Goal: Task Accomplishment & Management: Manage account settings

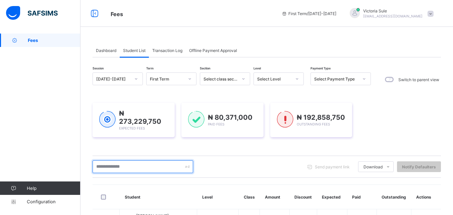
click at [114, 163] on input "text" at bounding box center [143, 166] width 101 height 13
click at [113, 166] on input "text" at bounding box center [143, 166] width 101 height 13
click at [110, 165] on input "*****" at bounding box center [143, 166] width 101 height 13
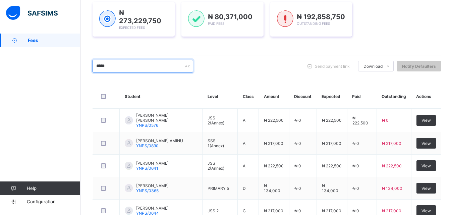
drag, startPoint x: 112, startPoint y: 67, endPoint x: 91, endPoint y: 68, distance: 21.5
click at [91, 68] on div "Dashboard Student List Transaction Log Offline Payment Approval Student List Mo…" at bounding box center [267, 155] width 373 height 444
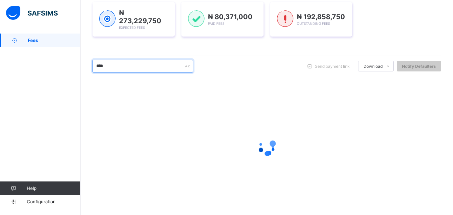
type input "*****"
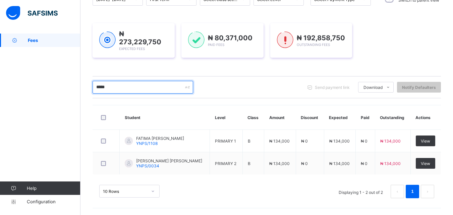
scroll to position [79, 0]
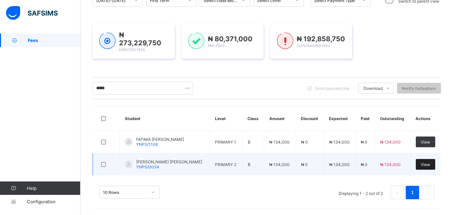
click at [422, 164] on div "View" at bounding box center [425, 164] width 19 height 11
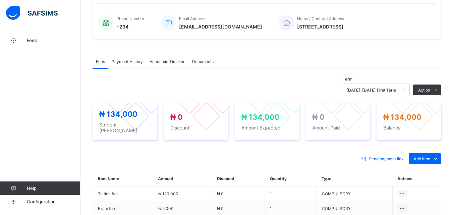
scroll to position [179, 0]
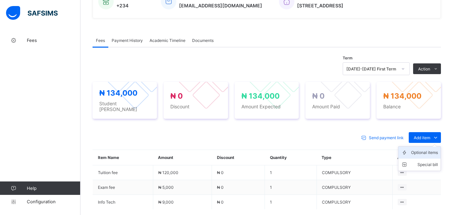
click at [427, 149] on div "Optional items" at bounding box center [424, 152] width 27 height 7
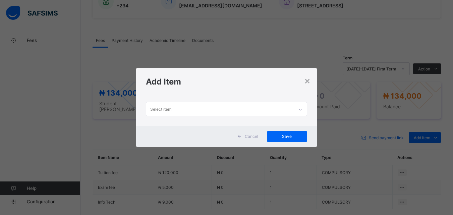
click at [300, 109] on icon at bounding box center [301, 109] width 4 height 7
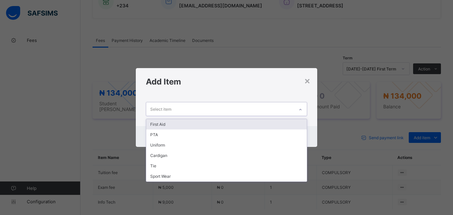
click at [291, 121] on div "First Aid" at bounding box center [226, 124] width 160 height 10
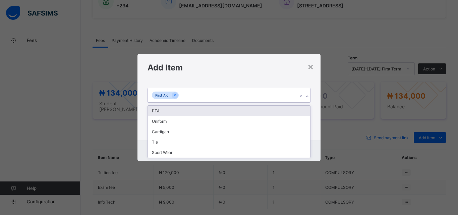
click at [307, 94] on div at bounding box center [307, 96] width 6 height 11
click at [302, 109] on div "PTA" at bounding box center [229, 111] width 162 height 10
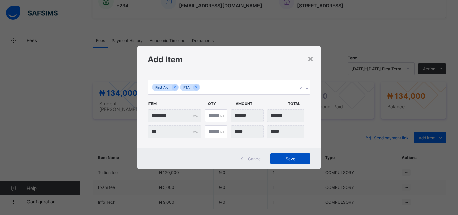
click at [284, 159] on span "Save" at bounding box center [291, 158] width 30 height 5
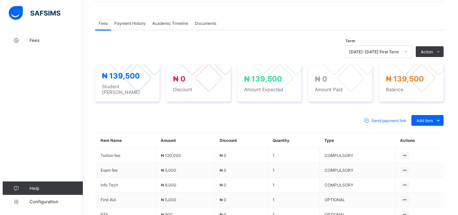
scroll to position [213, 0]
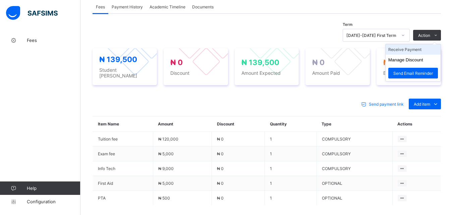
click at [423, 51] on li "Receive Payment" at bounding box center [413, 49] width 55 height 10
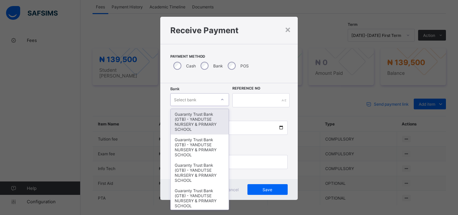
click at [222, 101] on icon at bounding box center [222, 99] width 4 height 7
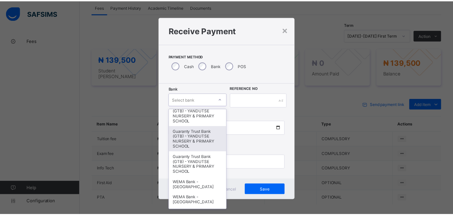
scroll to position [168, 0]
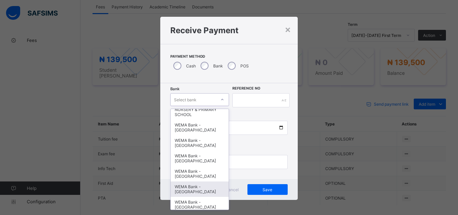
click at [182, 183] on div "WEMA Bank - [GEOGRAPHIC_DATA]" at bounding box center [200, 189] width 58 height 15
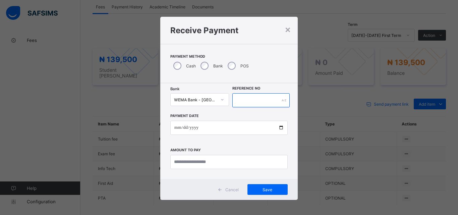
click at [253, 104] on input "text" at bounding box center [261, 100] width 57 height 14
type input "*********"
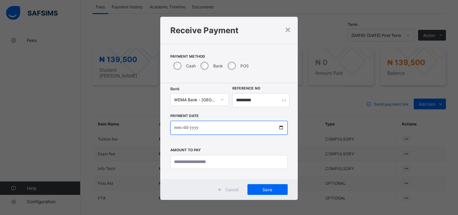
click at [281, 129] on input "date" at bounding box center [228, 128] width 117 height 14
type input "**********"
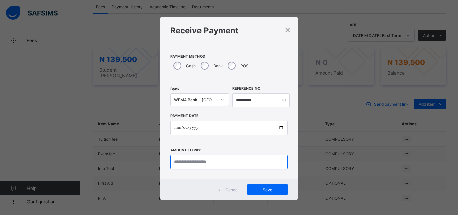
click at [194, 164] on input "currency" at bounding box center [228, 162] width 117 height 14
type input "*********"
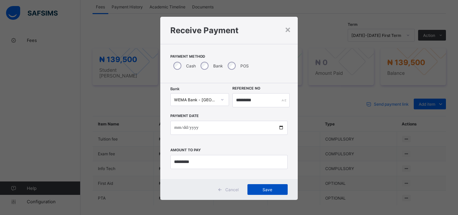
click at [259, 189] on span "Save" at bounding box center [268, 189] width 30 height 5
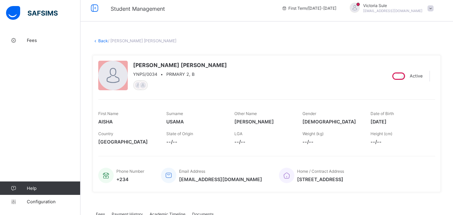
scroll to position [0, 0]
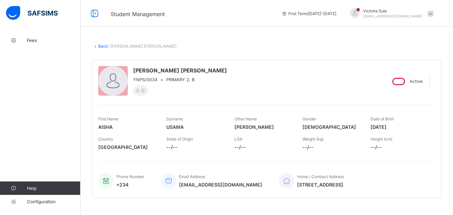
click at [96, 47] on icon at bounding box center [96, 46] width 6 height 5
click at [100, 48] on link "Back" at bounding box center [103, 46] width 10 height 5
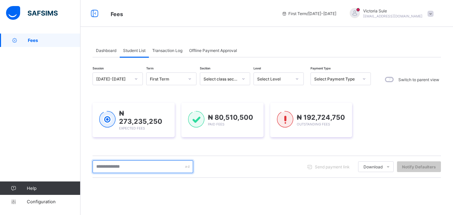
click at [122, 168] on input "text" at bounding box center [143, 166] width 101 height 13
type input "*****"
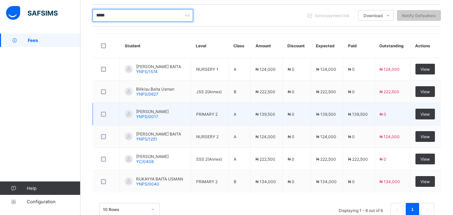
scroll to position [168, 0]
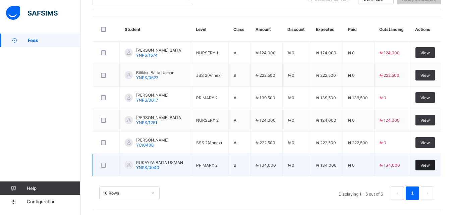
click at [428, 163] on span "View" at bounding box center [425, 165] width 9 height 5
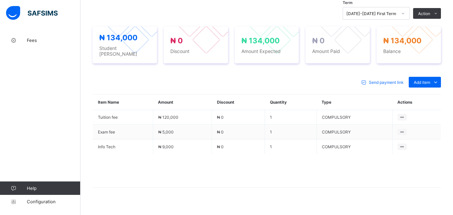
scroll to position [235, 0]
click at [429, 94] on div "Optional items" at bounding box center [424, 97] width 27 height 7
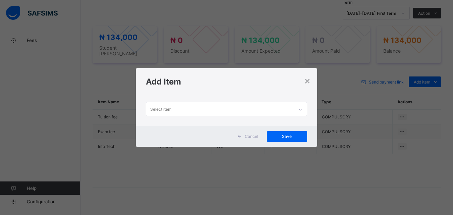
click at [300, 110] on icon at bounding box center [301, 109] width 4 height 7
click at [307, 81] on div "×" at bounding box center [307, 80] width 6 height 11
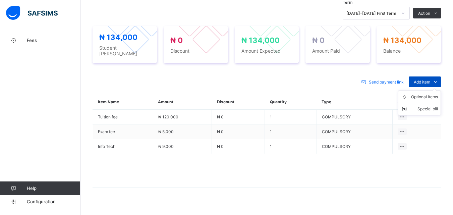
click at [424, 80] on span "Add item" at bounding box center [422, 82] width 16 height 5
click at [426, 96] on div "Optional items" at bounding box center [424, 97] width 27 height 7
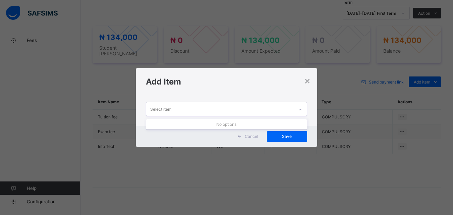
click at [301, 107] on icon at bounding box center [301, 109] width 4 height 7
click at [307, 82] on div "×" at bounding box center [307, 80] width 6 height 11
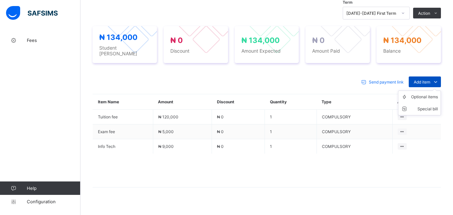
click at [436, 78] on span at bounding box center [436, 82] width 11 height 11
click at [427, 94] on div "Optional items" at bounding box center [424, 97] width 27 height 7
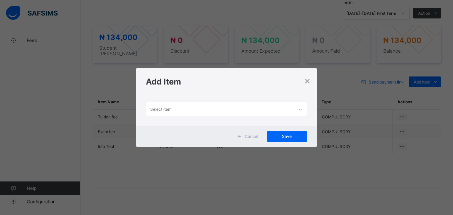
click at [301, 106] on div at bounding box center [300, 109] width 11 height 11
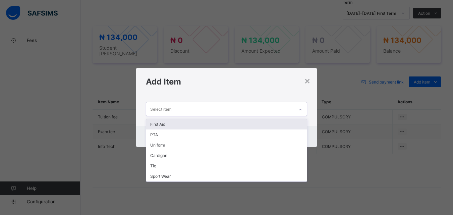
click at [294, 122] on div "First Aid" at bounding box center [226, 124] width 160 height 10
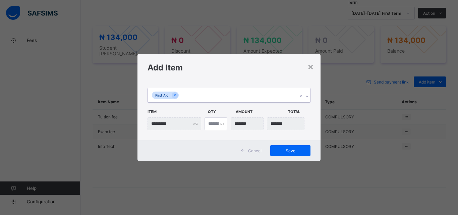
click at [307, 93] on div at bounding box center [307, 96] width 6 height 11
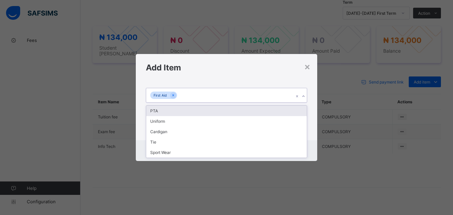
click at [303, 108] on div "PTA" at bounding box center [226, 111] width 160 height 10
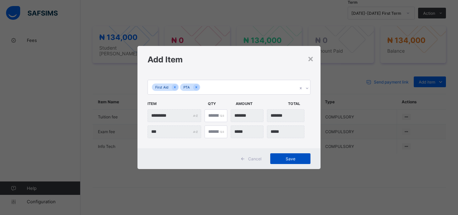
click at [295, 157] on span "Save" at bounding box center [291, 158] width 30 height 5
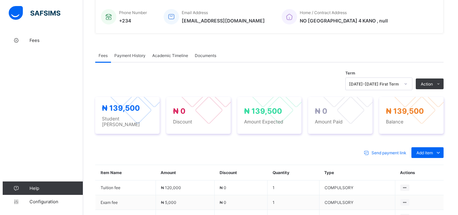
scroll to position [168, 0]
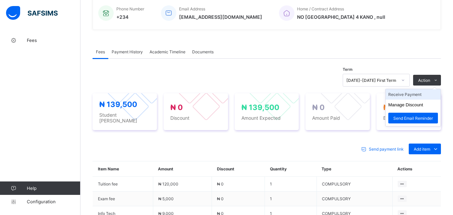
click at [414, 96] on li "Receive Payment" at bounding box center [413, 94] width 55 height 10
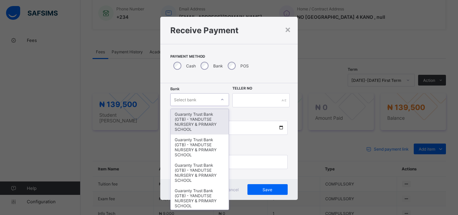
click at [221, 98] on icon at bounding box center [222, 99] width 4 height 7
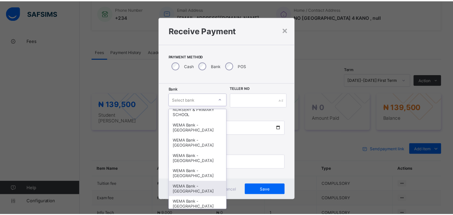
scroll to position [206, 0]
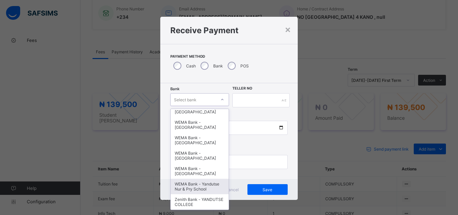
click at [197, 189] on div "WEMA Bank - Yandutse Nur & Pry School" at bounding box center [200, 186] width 58 height 15
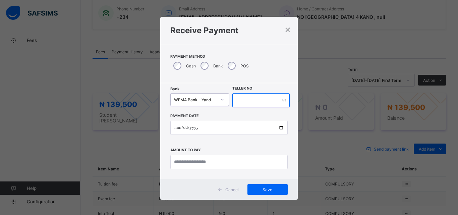
click at [263, 100] on input "text" at bounding box center [261, 100] width 57 height 14
type input "****"
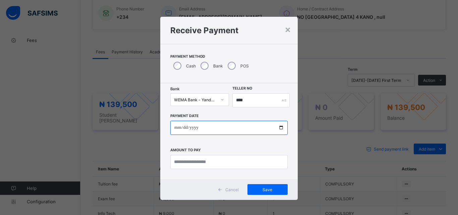
click at [280, 128] on input "date" at bounding box center [228, 128] width 117 height 14
type input "**********"
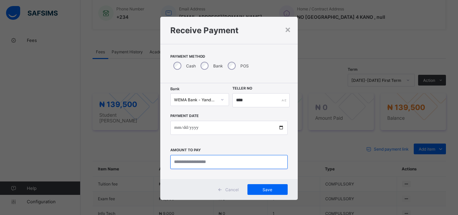
click at [187, 163] on input "currency" at bounding box center [228, 162] width 117 height 14
type input "*********"
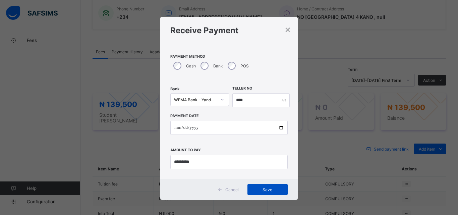
click at [260, 189] on span "Save" at bounding box center [268, 189] width 30 height 5
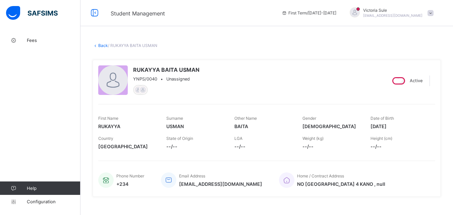
scroll to position [0, 0]
click at [101, 46] on link "Back" at bounding box center [103, 46] width 10 height 5
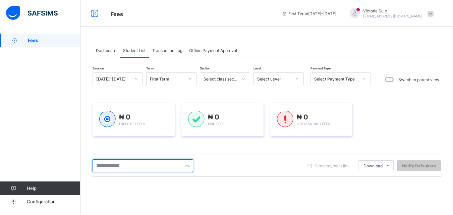
click at [127, 168] on input "text" at bounding box center [143, 165] width 101 height 13
type input "*********"
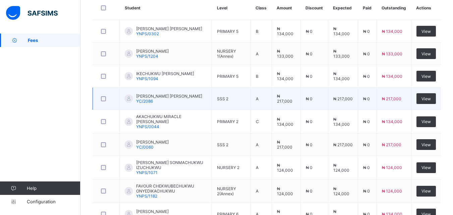
scroll to position [201, 0]
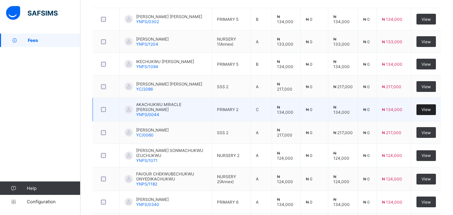
click at [429, 109] on span "View" at bounding box center [426, 109] width 9 height 5
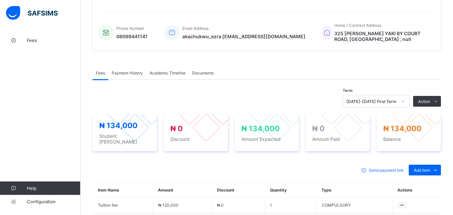
scroll to position [201, 0]
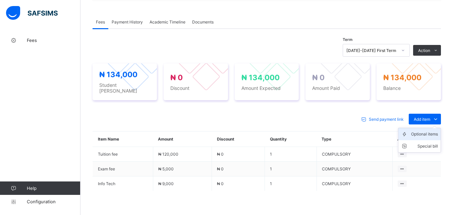
click at [423, 131] on div "Optional items" at bounding box center [424, 134] width 27 height 7
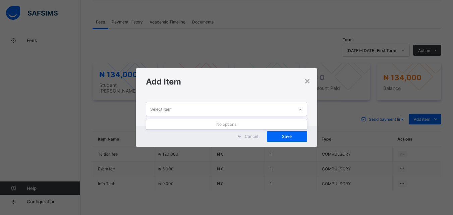
click at [302, 107] on icon at bounding box center [301, 109] width 4 height 7
click at [308, 80] on div "×" at bounding box center [307, 80] width 6 height 11
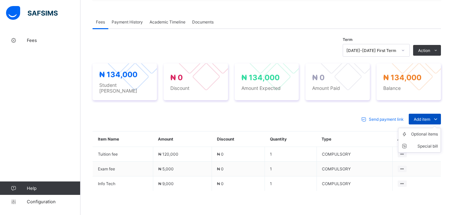
click at [429, 117] on span "Add item" at bounding box center [422, 119] width 16 height 5
click at [424, 131] on div "Optional items" at bounding box center [424, 134] width 27 height 7
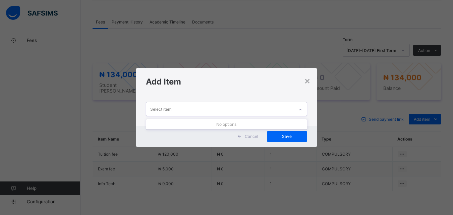
click at [298, 108] on div at bounding box center [300, 109] width 11 height 11
click at [310, 82] on div "×" at bounding box center [307, 80] width 6 height 11
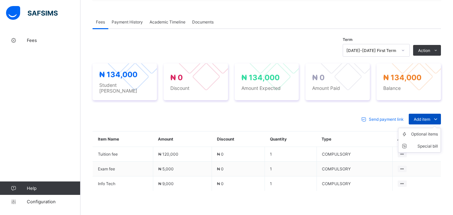
click at [431, 117] on span "Add item" at bounding box center [422, 119] width 16 height 5
click at [425, 131] on div "Optional items" at bounding box center [424, 134] width 27 height 7
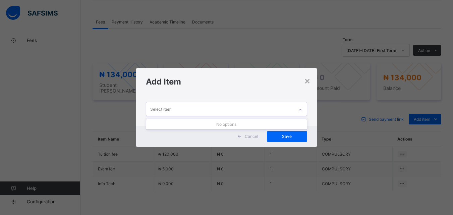
click at [302, 106] on div at bounding box center [300, 109] width 11 height 11
click at [306, 82] on div "×" at bounding box center [307, 80] width 6 height 11
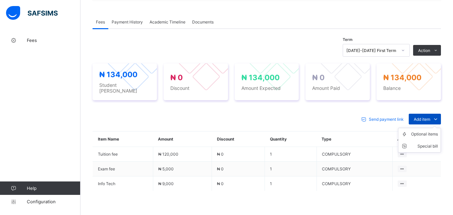
click at [430, 117] on span "Add item" at bounding box center [422, 119] width 16 height 5
click at [430, 131] on div "Optional items" at bounding box center [424, 134] width 27 height 7
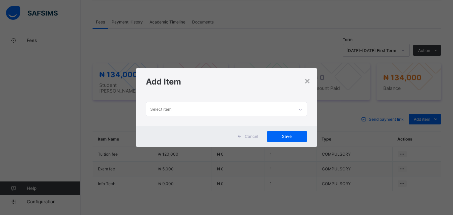
click at [301, 106] on div at bounding box center [300, 109] width 11 height 11
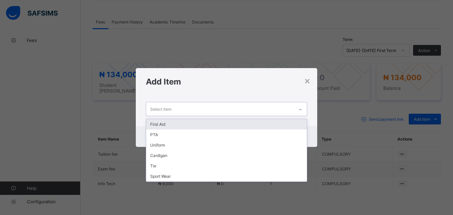
click at [294, 125] on div "First Aid" at bounding box center [226, 124] width 160 height 10
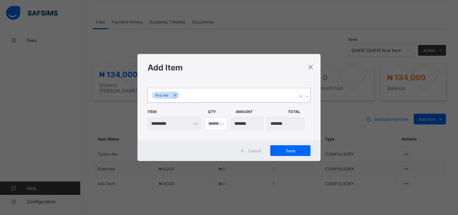
click at [306, 96] on icon at bounding box center [307, 96] width 4 height 7
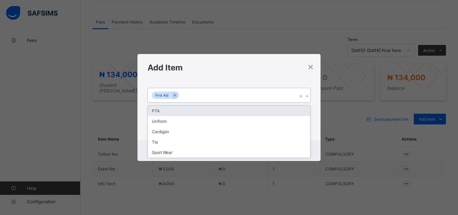
click at [304, 109] on div "PTA" at bounding box center [229, 111] width 162 height 10
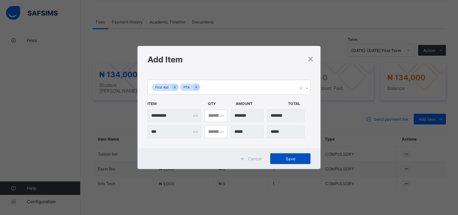
click at [280, 157] on span "Save" at bounding box center [291, 158] width 30 height 5
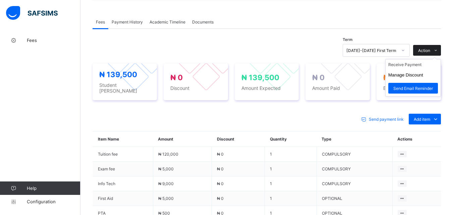
click at [436, 46] on span at bounding box center [436, 50] width 11 height 11
click at [418, 65] on li "Receive Payment" at bounding box center [413, 64] width 55 height 10
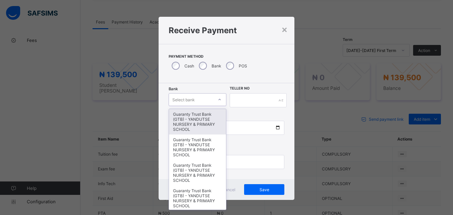
click at [210, 100] on div "Select bank" at bounding box center [191, 99] width 45 height 9
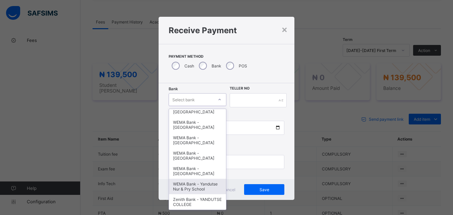
scroll to position [206, 0]
click at [197, 185] on div "WEMA Bank - Yandutse Nur & Pry School" at bounding box center [197, 186] width 57 height 15
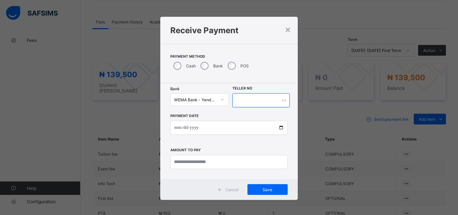
click at [249, 98] on input "text" at bounding box center [261, 100] width 57 height 14
type input "****"
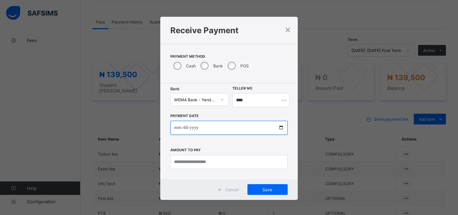
click at [280, 126] on input "date" at bounding box center [228, 128] width 117 height 14
type input "**********"
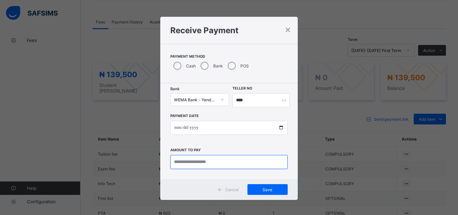
click at [183, 165] on input "currency" at bounding box center [228, 162] width 117 height 14
type input "*********"
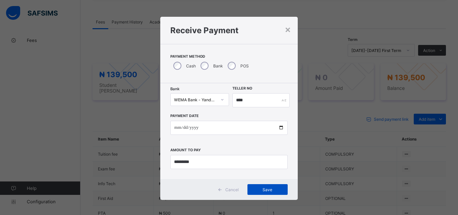
click at [269, 191] on span "Save" at bounding box center [268, 189] width 30 height 5
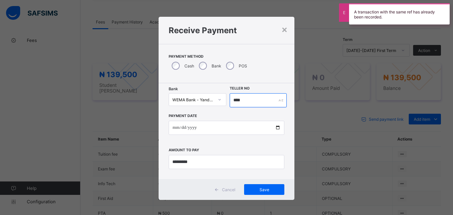
click at [245, 103] on input "****" at bounding box center [258, 100] width 57 height 14
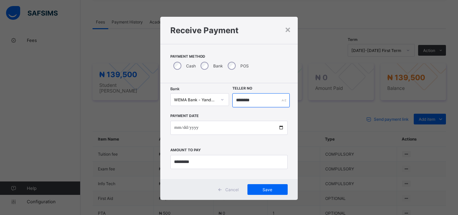
click at [261, 99] on input "********" at bounding box center [261, 100] width 57 height 14
type input "*********"
click at [265, 187] on div "Save" at bounding box center [268, 189] width 40 height 11
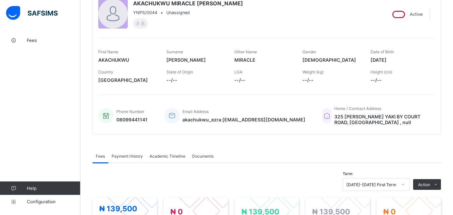
scroll to position [0, 0]
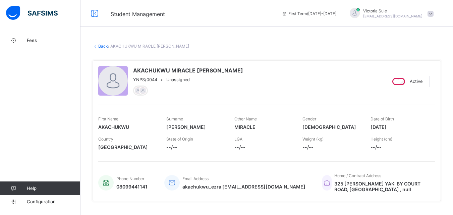
click at [102, 46] on link "Back" at bounding box center [103, 46] width 10 height 5
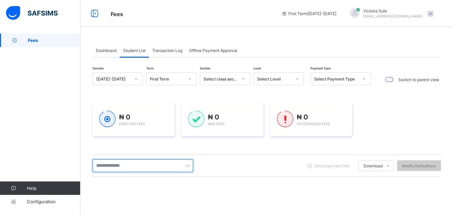
click at [132, 167] on input "text" at bounding box center [143, 165] width 101 height 13
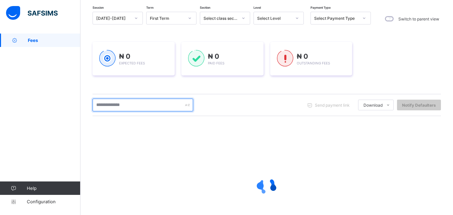
scroll to position [67, 0]
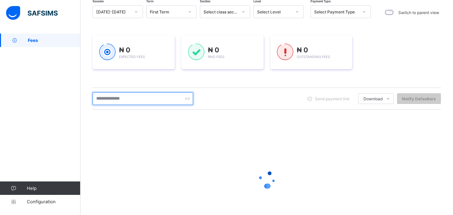
click at [108, 100] on input "text" at bounding box center [143, 98] width 101 height 13
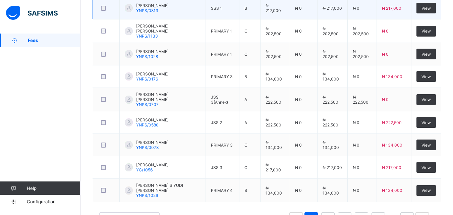
scroll to position [259, 0]
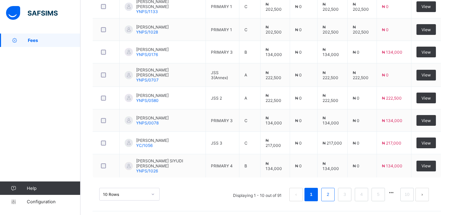
click at [331, 191] on link "2" at bounding box center [328, 194] width 6 height 9
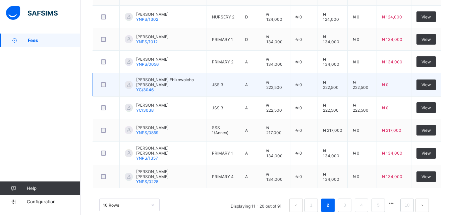
scroll to position [258, 0]
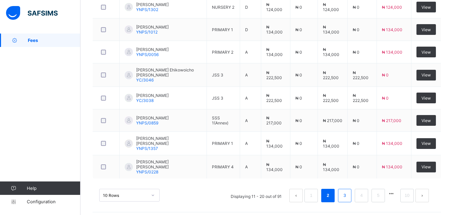
click at [348, 192] on link "3" at bounding box center [345, 195] width 6 height 9
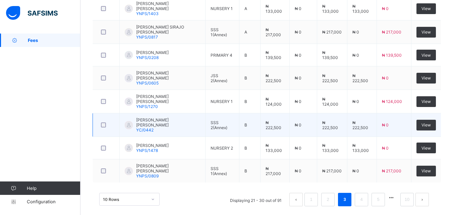
scroll to position [34, 0]
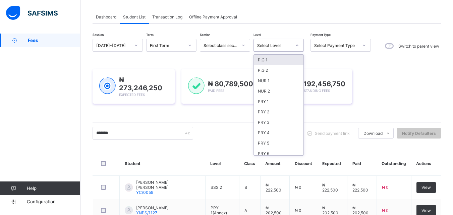
click at [281, 45] on div "Select Level" at bounding box center [274, 45] width 34 height 5
click at [269, 114] on div "PRY 2" at bounding box center [279, 112] width 50 height 10
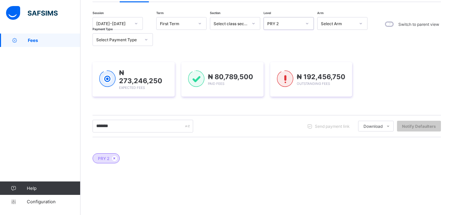
scroll to position [43, 0]
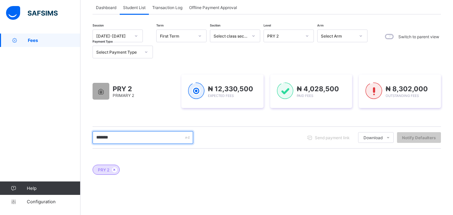
drag, startPoint x: 118, startPoint y: 136, endPoint x: 81, endPoint y: 147, distance: 39.3
click at [81, 147] on div "Dashboard Student List Transaction Log Offline Payment Approval Student List Mo…" at bounding box center [267, 156] width 373 height 330
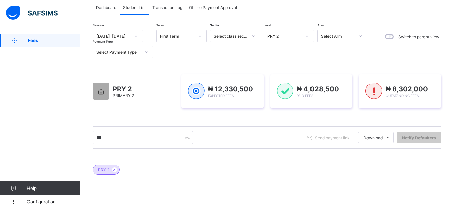
click at [337, 36] on div "Select Arm" at bounding box center [338, 36] width 34 height 5
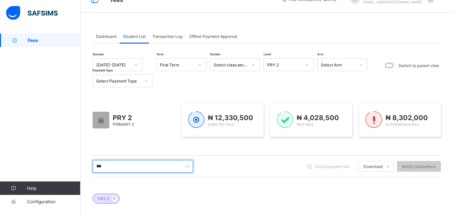
click at [122, 166] on input "***" at bounding box center [143, 166] width 101 height 13
type input "******"
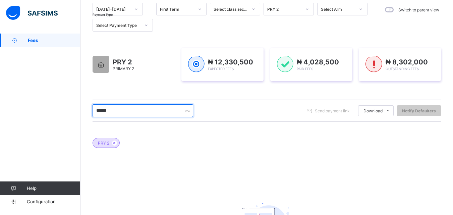
scroll to position [9, 0]
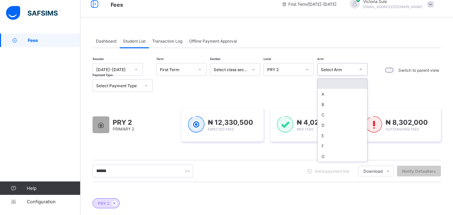
click at [335, 67] on div "Select Arm" at bounding box center [338, 69] width 34 height 5
click at [331, 127] on div "D" at bounding box center [343, 125] width 50 height 10
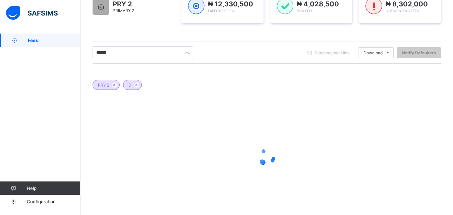
scroll to position [144, 0]
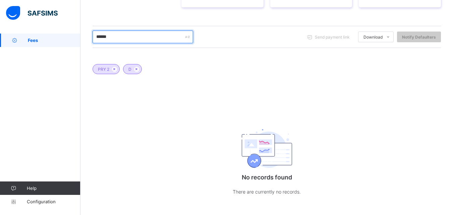
drag, startPoint x: 116, startPoint y: 39, endPoint x: 76, endPoint y: 47, distance: 41.1
click at [76, 47] on div "Fees First Term / [DATE]-[DATE] [PERSON_NAME] [EMAIL_ADDRESS][DOMAIN_NAME] Fees…" at bounding box center [226, 37] width 453 height 363
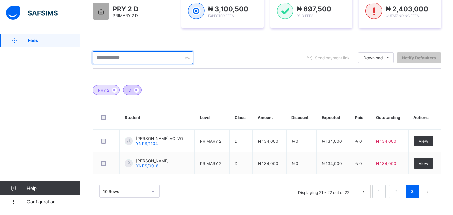
scroll to position [123, 0]
click at [154, 58] on input "text" at bounding box center [143, 57] width 101 height 13
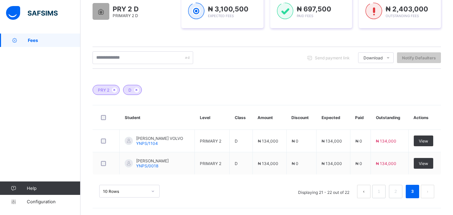
click at [296, 89] on div "PRY 2 D" at bounding box center [267, 86] width 349 height 23
click at [382, 190] on link "1" at bounding box center [379, 191] width 6 height 9
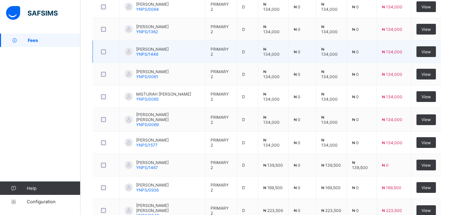
scroll to position [304, 0]
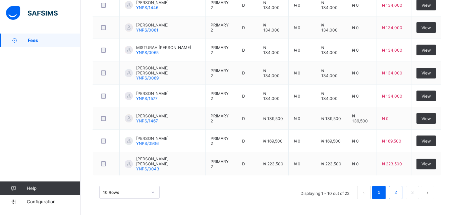
click at [397, 191] on li "2" at bounding box center [395, 192] width 13 height 13
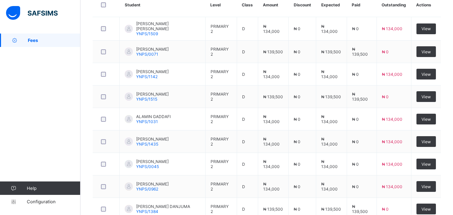
scroll to position [269, 0]
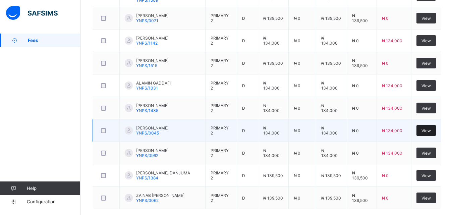
click at [431, 129] on span "View" at bounding box center [426, 130] width 9 height 5
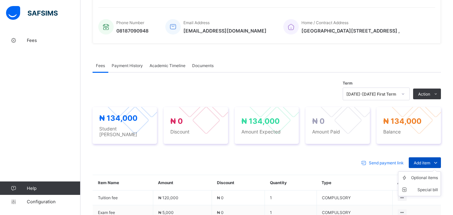
scroll to position [245, 0]
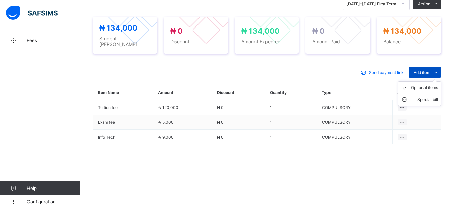
click at [431, 73] on span "Add item" at bounding box center [422, 72] width 16 height 5
click at [431, 90] on div "Optional items" at bounding box center [424, 87] width 27 height 7
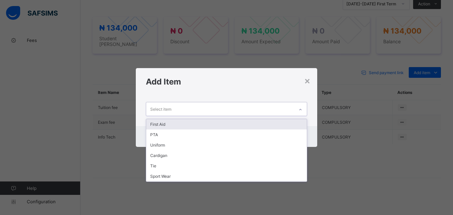
click at [302, 106] on div at bounding box center [300, 109] width 11 height 11
click at [299, 120] on div "First Aid" at bounding box center [226, 124] width 160 height 10
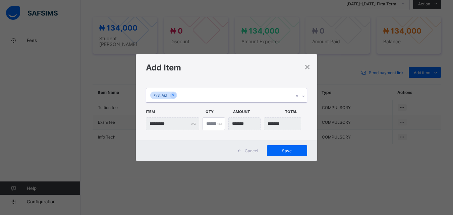
click at [305, 95] on icon at bounding box center [304, 96] width 4 height 7
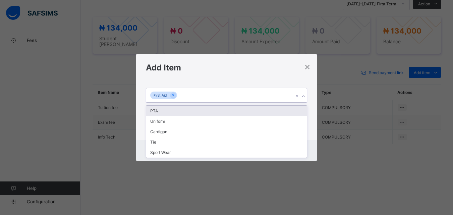
click at [298, 109] on div "PTA" at bounding box center [226, 111] width 160 height 10
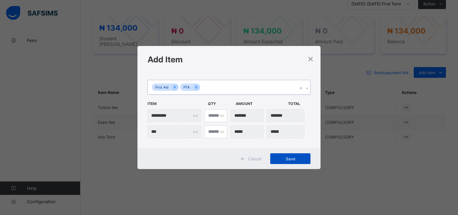
click at [290, 160] on span "Save" at bounding box center [291, 158] width 30 height 5
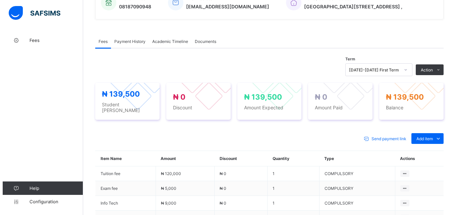
scroll to position [211, 0]
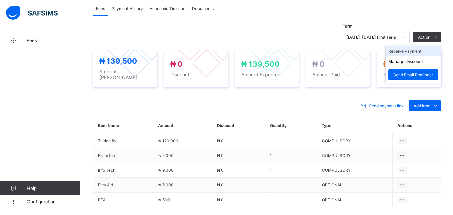
click at [428, 55] on li "Receive Payment" at bounding box center [413, 51] width 55 height 10
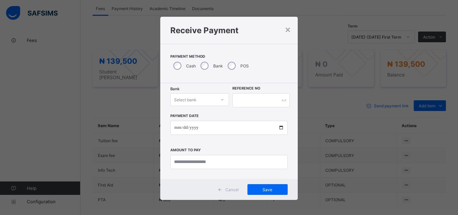
click at [214, 99] on div "Select bank" at bounding box center [193, 99] width 45 height 9
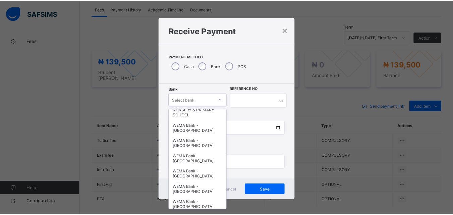
scroll to position [168, 0]
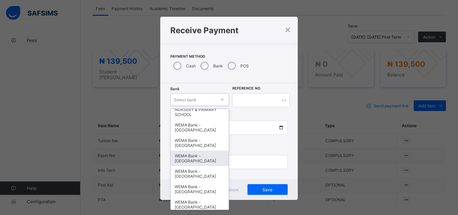
click at [189, 160] on div "WEMA Bank - [GEOGRAPHIC_DATA]" at bounding box center [200, 158] width 58 height 15
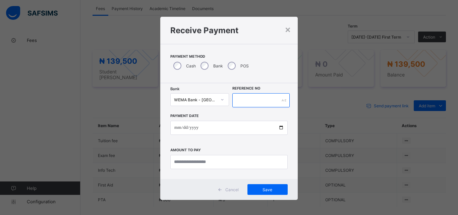
click at [247, 94] on input "text" at bounding box center [261, 100] width 57 height 14
type input "*********"
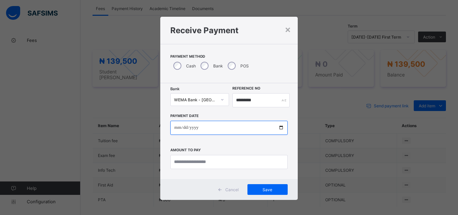
click at [278, 126] on input "date" at bounding box center [228, 128] width 117 height 14
type input "**********"
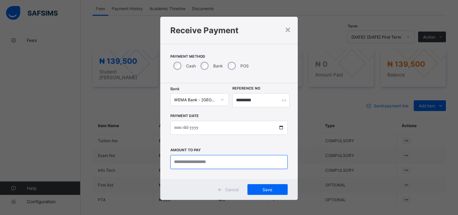
click at [178, 165] on input "currency" at bounding box center [228, 162] width 117 height 14
type input "*********"
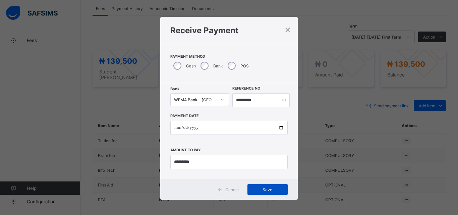
click at [260, 191] on span "Save" at bounding box center [268, 189] width 30 height 5
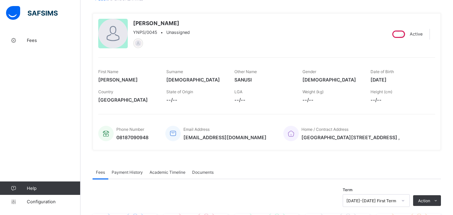
scroll to position [0, 0]
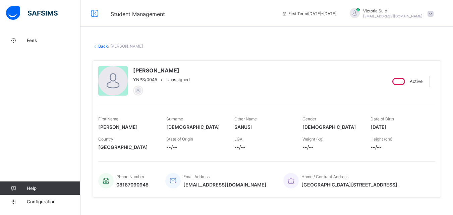
click at [100, 47] on link "Back" at bounding box center [103, 46] width 10 height 5
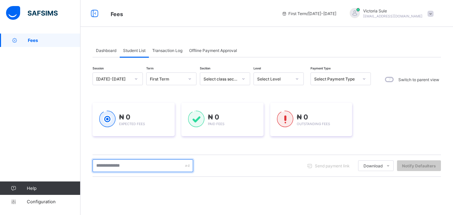
click at [157, 164] on input "text" at bounding box center [143, 165] width 101 height 13
type input "*****"
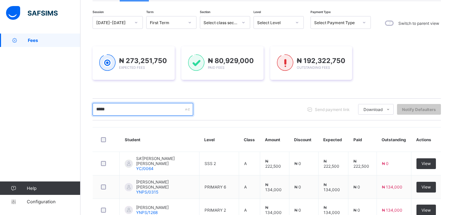
scroll to position [67, 0]
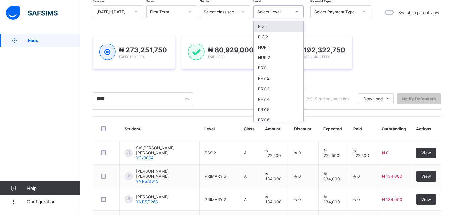
click at [272, 9] on div "Select Level" at bounding box center [274, 11] width 34 height 5
click at [269, 78] on div "PRY 2" at bounding box center [279, 78] width 50 height 10
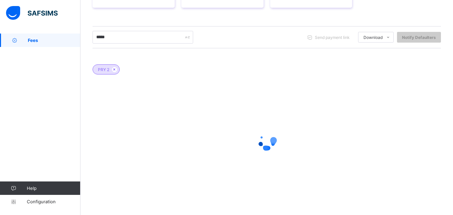
scroll to position [144, 0]
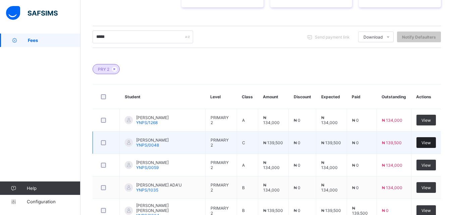
click at [424, 142] on div "View" at bounding box center [426, 142] width 19 height 11
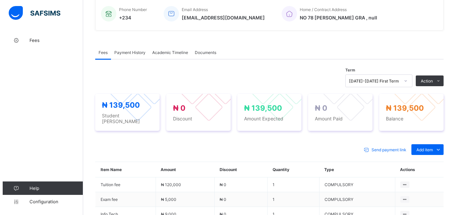
scroll to position [177, 0]
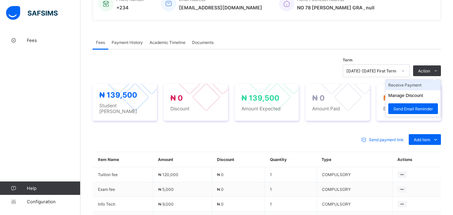
click at [421, 84] on li "Receive Payment" at bounding box center [413, 85] width 55 height 10
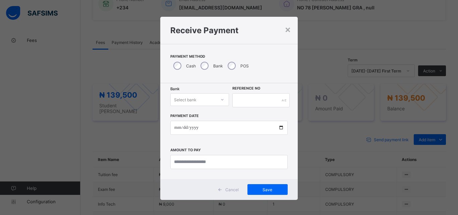
click at [220, 97] on div at bounding box center [222, 99] width 11 height 11
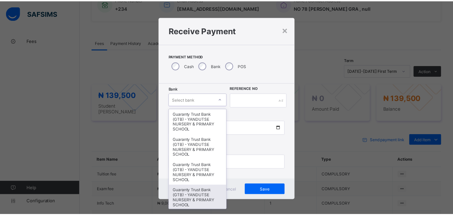
scroll to position [134, 0]
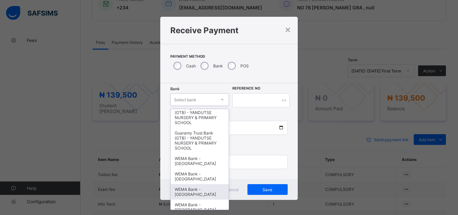
click at [196, 186] on div "WEMA Bank - [GEOGRAPHIC_DATA]" at bounding box center [200, 191] width 58 height 15
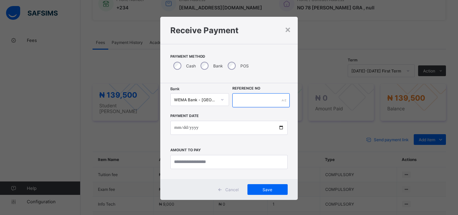
click at [247, 100] on input "text" at bounding box center [261, 100] width 57 height 14
type input "*********"
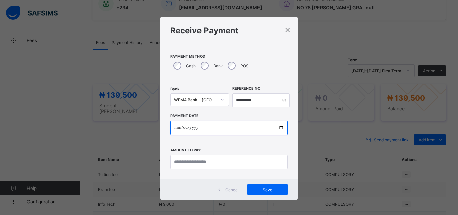
click at [281, 128] on input "date" at bounding box center [228, 128] width 117 height 14
type input "**********"
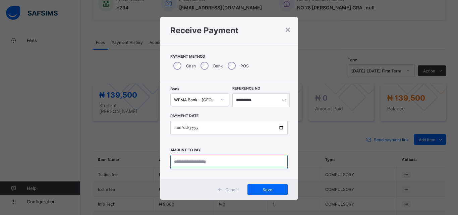
click at [205, 162] on input "currency" at bounding box center [228, 162] width 117 height 14
type input "*********"
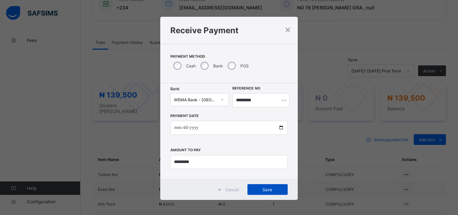
click at [269, 191] on span "Save" at bounding box center [268, 189] width 30 height 5
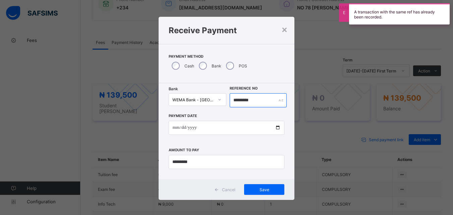
click at [260, 101] on input "*********" at bounding box center [258, 100] width 57 height 14
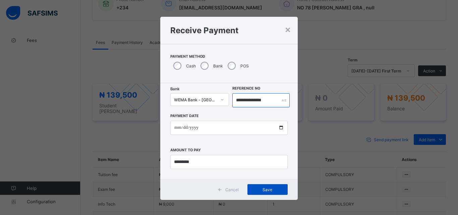
type input "**********"
click at [270, 187] on span "Save" at bounding box center [268, 189] width 30 height 5
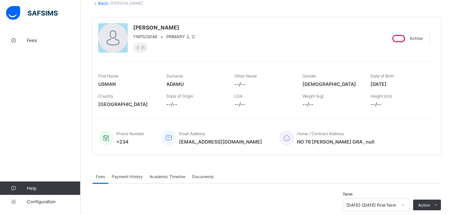
scroll to position [0, 0]
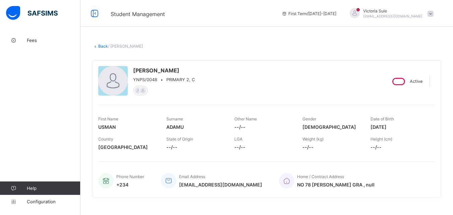
click at [102, 46] on link "Back" at bounding box center [103, 46] width 10 height 5
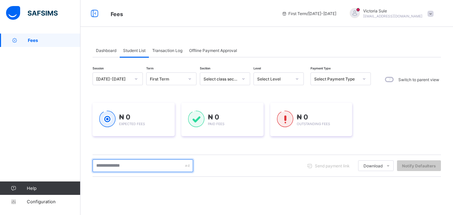
click at [134, 168] on input "text" at bounding box center [143, 165] width 101 height 13
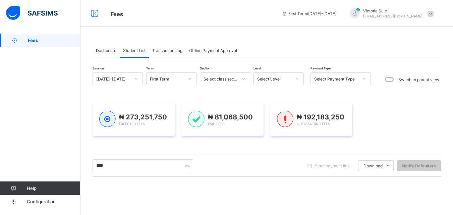
click at [276, 78] on div "Select Level" at bounding box center [274, 79] width 34 height 5
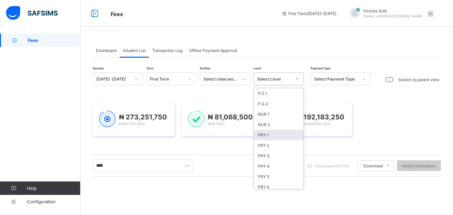
click at [262, 135] on div "PRY 1" at bounding box center [279, 135] width 50 height 10
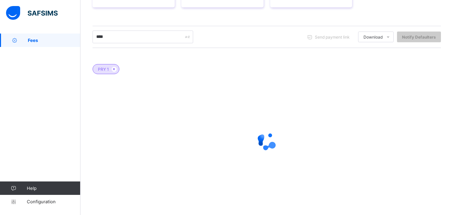
scroll to position [100, 0]
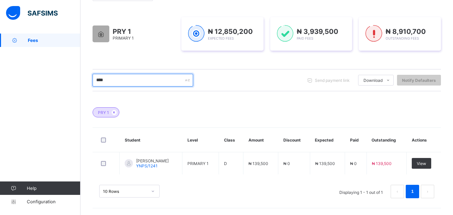
drag, startPoint x: 109, startPoint y: 83, endPoint x: 86, endPoint y: 88, distance: 24.0
click at [86, 88] on div "Dashboard Student List Transaction Log Offline Payment Approval Student List Mo…" at bounding box center [267, 74] width 373 height 282
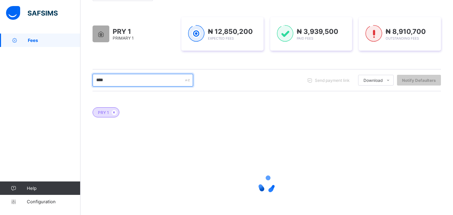
type input "****"
click at [298, 77] on div "**** Send payment link Download Students Payment Students Payment Status Studen…" at bounding box center [267, 80] width 349 height 13
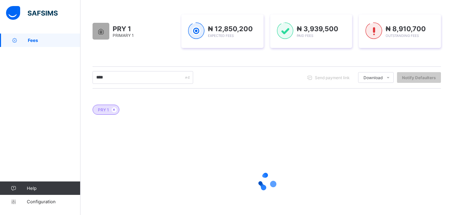
scroll to position [67, 0]
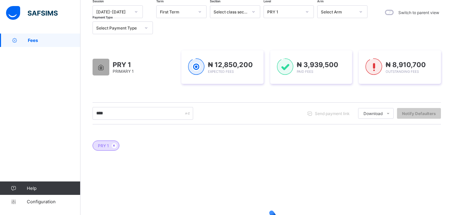
click at [289, 12] on div "PRY 1" at bounding box center [284, 11] width 34 height 5
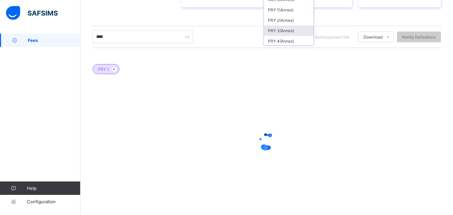
scroll to position [235, 0]
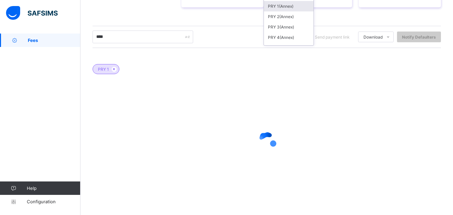
click at [285, 8] on div "PRY 1(Annex)" at bounding box center [289, 6] width 50 height 10
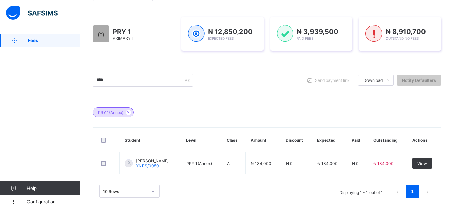
scroll to position [100, 0]
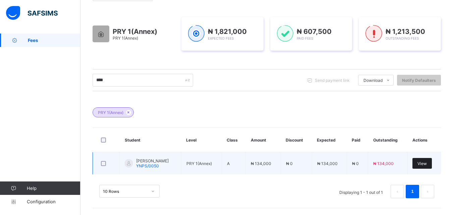
click at [427, 162] on span "View" at bounding box center [422, 163] width 9 height 5
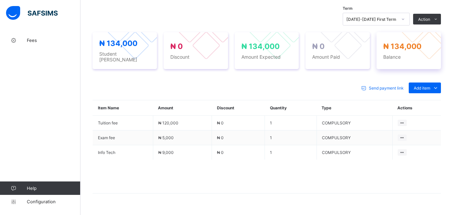
scroll to position [235, 0]
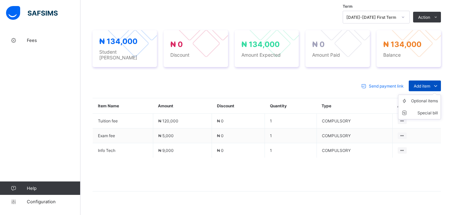
click at [422, 84] on span "Add item" at bounding box center [422, 86] width 16 height 5
click at [424, 98] on div "Optional items" at bounding box center [424, 101] width 27 height 7
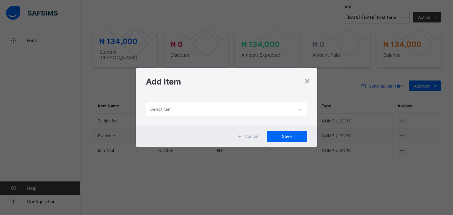
click at [301, 107] on icon at bounding box center [301, 109] width 4 height 7
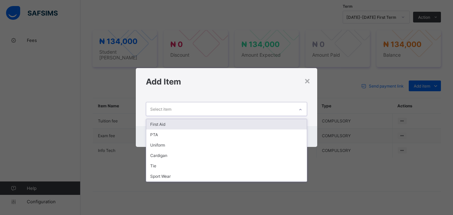
click at [274, 126] on div "First Aid" at bounding box center [226, 124] width 160 height 10
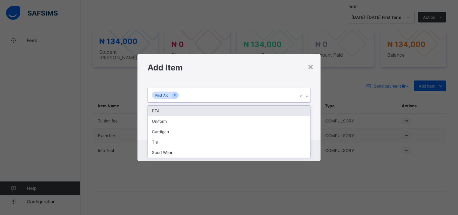
click at [307, 93] on div at bounding box center [307, 96] width 6 height 11
click at [303, 110] on div "PTA" at bounding box center [229, 111] width 162 height 10
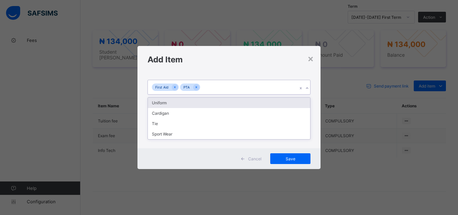
click at [308, 85] on div at bounding box center [307, 88] width 6 height 11
click at [296, 102] on div "Uniform" at bounding box center [229, 103] width 162 height 10
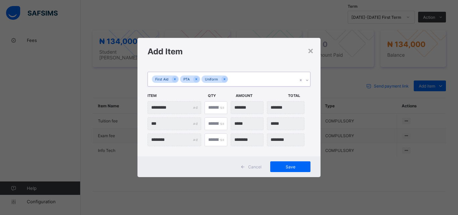
click at [307, 79] on icon at bounding box center [307, 80] width 4 height 7
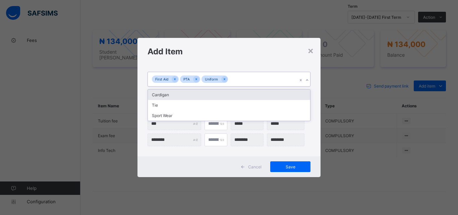
click at [297, 95] on div "Cardigan" at bounding box center [229, 95] width 162 height 10
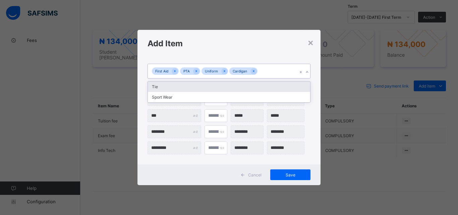
click at [307, 68] on div at bounding box center [307, 72] width 6 height 11
click at [301, 86] on div "Tie" at bounding box center [229, 87] width 162 height 10
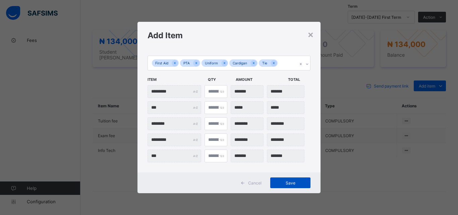
click at [280, 184] on span "Save" at bounding box center [291, 183] width 30 height 5
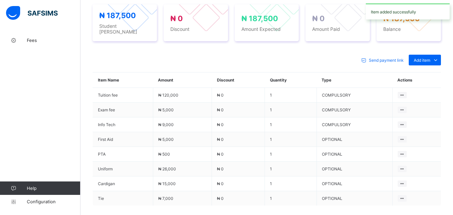
scroll to position [302, 0]
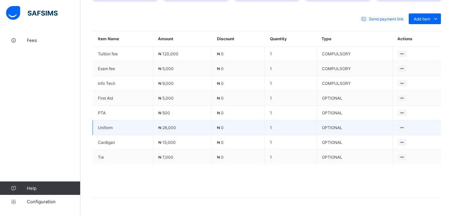
click at [202, 121] on td "₦ 26,000" at bounding box center [182, 127] width 59 height 15
click at [275, 121] on td "1" at bounding box center [291, 127] width 52 height 15
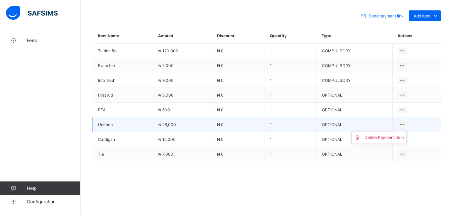
scroll to position [315, 0]
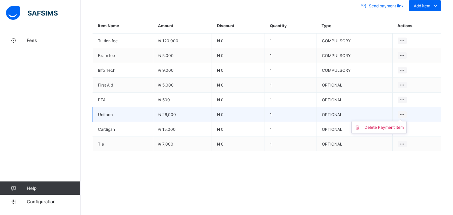
click at [405, 112] on icon at bounding box center [403, 114] width 6 height 5
click at [404, 124] on div "Delete Payment Item" at bounding box center [384, 127] width 39 height 7
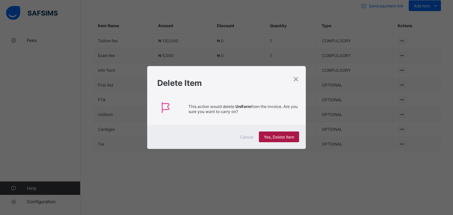
click at [286, 137] on span "Yes, Delete Item" at bounding box center [279, 137] width 30 height 5
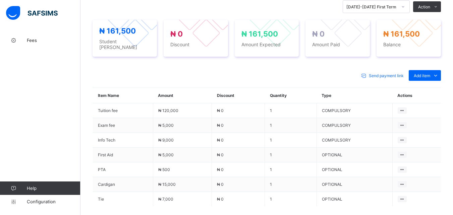
scroll to position [233, 0]
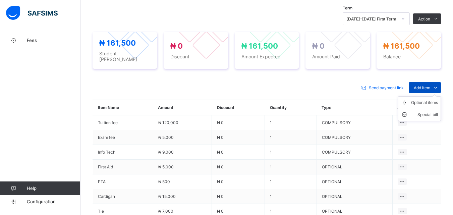
click at [430, 85] on span "Add item" at bounding box center [422, 87] width 16 height 5
click at [430, 99] on div "Optional items" at bounding box center [424, 102] width 27 height 7
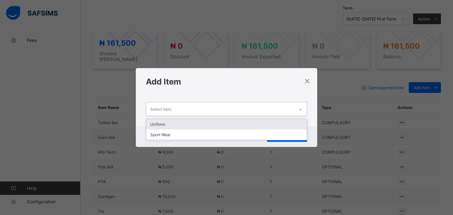
click at [301, 106] on div at bounding box center [300, 109] width 11 height 11
click at [296, 124] on div "Uniform" at bounding box center [226, 124] width 160 height 10
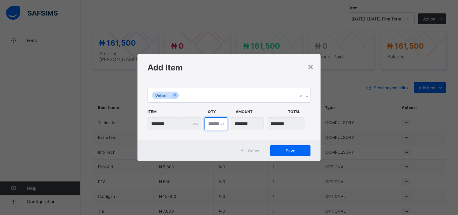
click at [212, 123] on input "*" at bounding box center [216, 123] width 23 height 13
type input "***"
type input "*"
type input "********"
type input "*"
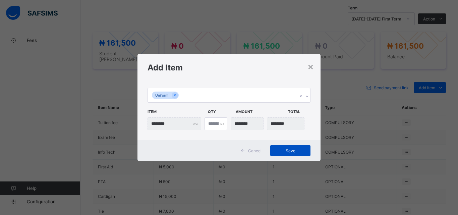
click at [297, 148] on span "Save" at bounding box center [291, 150] width 30 height 5
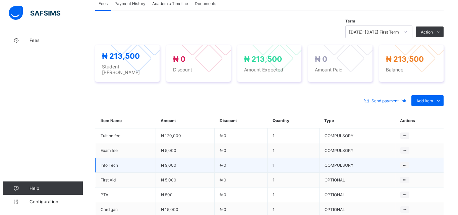
scroll to position [199, 0]
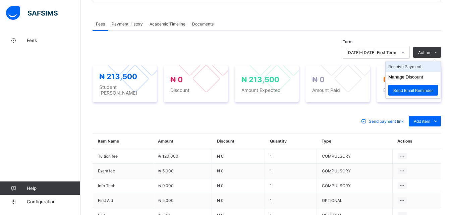
click at [414, 63] on li "Receive Payment" at bounding box center [413, 66] width 55 height 10
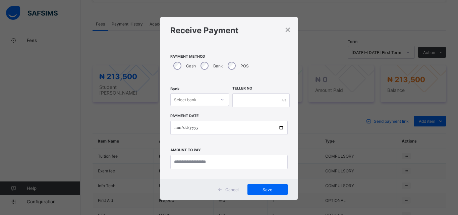
click at [220, 99] on icon at bounding box center [222, 99] width 4 height 7
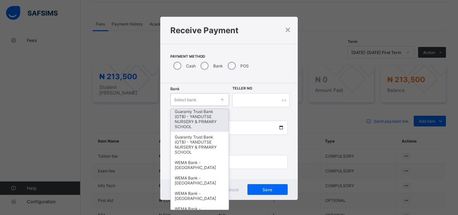
scroll to position [134, 0]
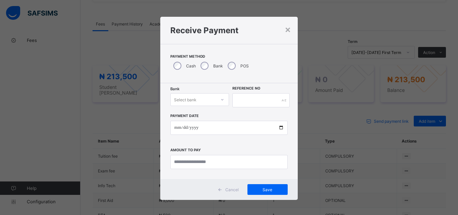
click at [217, 101] on div at bounding box center [222, 99] width 11 height 11
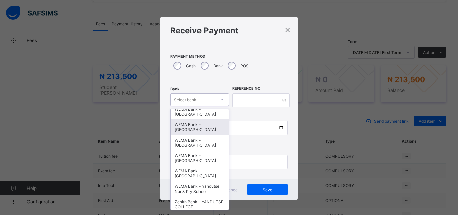
scroll to position [201, 0]
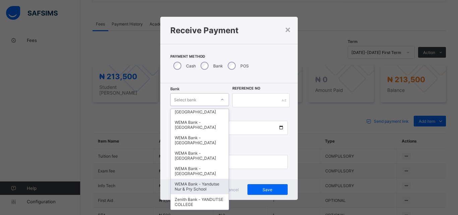
click at [193, 184] on div "WEMA Bank - Yandutse Nur & Pry School" at bounding box center [200, 186] width 58 height 15
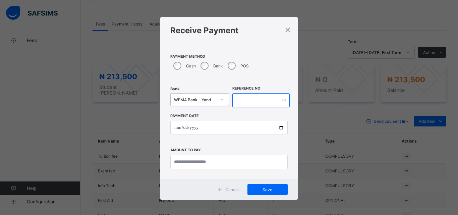
click at [247, 101] on input "text" at bounding box center [261, 100] width 57 height 14
type input "**********"
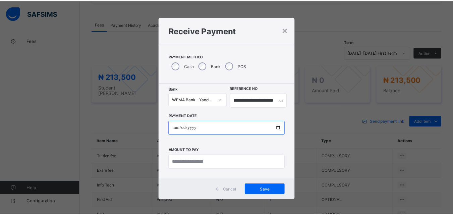
scroll to position [0, 0]
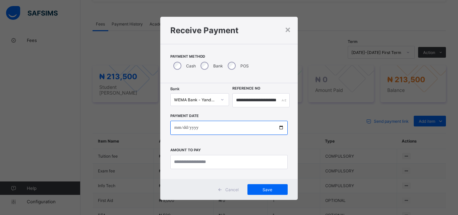
click at [280, 129] on input "date" at bounding box center [228, 128] width 117 height 14
type input "**********"
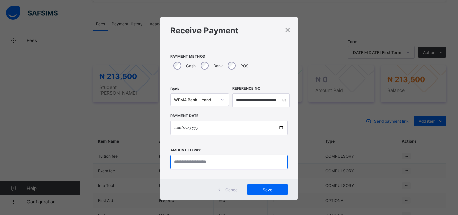
click at [195, 165] on input "currency" at bounding box center [228, 162] width 117 height 14
click at [199, 164] on input "currency" at bounding box center [228, 162] width 117 height 14
type input "*********"
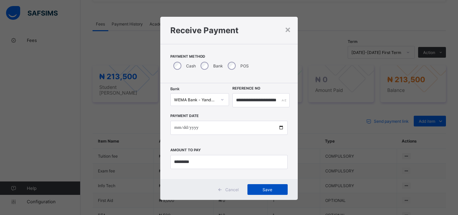
click at [258, 189] on span "Save" at bounding box center [268, 189] width 30 height 5
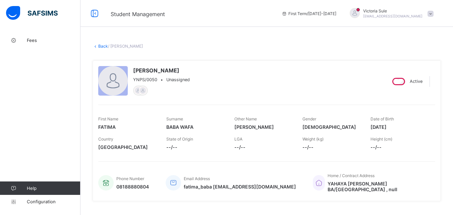
click at [103, 47] on link "Back" at bounding box center [103, 46] width 10 height 5
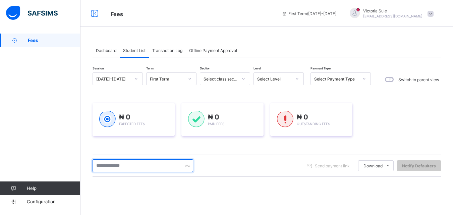
click at [149, 165] on input "text" at bounding box center [143, 165] width 101 height 13
type input "*****"
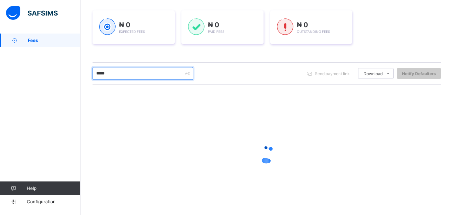
scroll to position [101, 0]
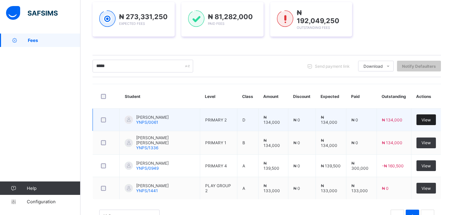
click at [427, 120] on span "View" at bounding box center [426, 119] width 9 height 5
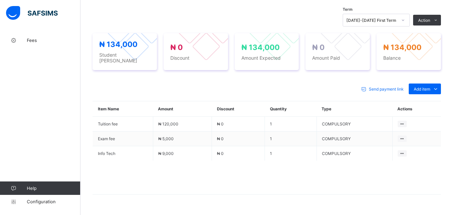
scroll to position [235, 0]
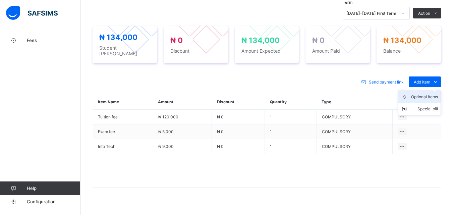
click at [425, 96] on div "Optional items" at bounding box center [424, 97] width 27 height 7
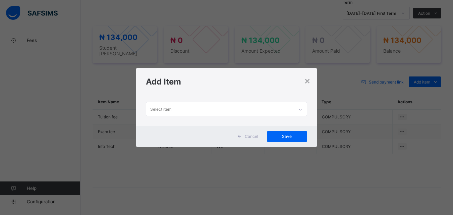
click at [303, 107] on icon at bounding box center [301, 109] width 4 height 7
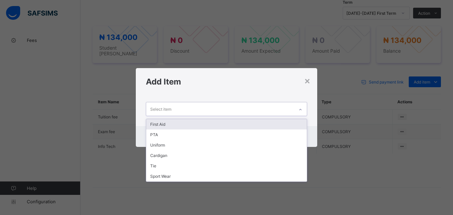
click at [282, 124] on div "First Aid" at bounding box center [226, 124] width 160 height 10
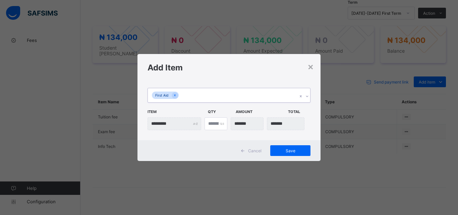
click at [307, 94] on icon at bounding box center [307, 96] width 4 height 7
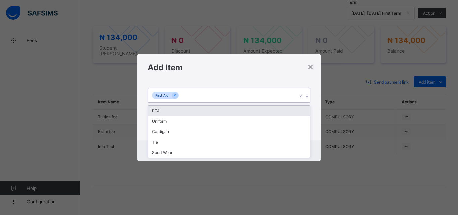
click at [299, 110] on div "PTA" at bounding box center [229, 111] width 162 height 10
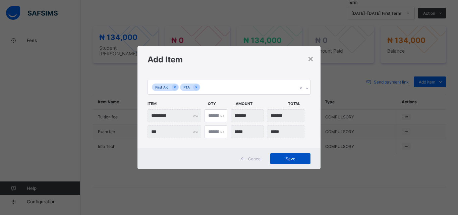
click at [284, 162] on div "Save" at bounding box center [290, 158] width 40 height 11
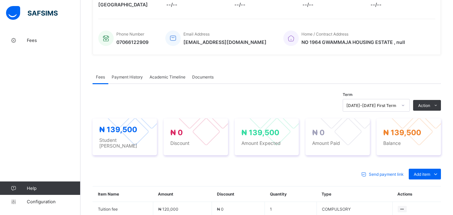
scroll to position [134, 0]
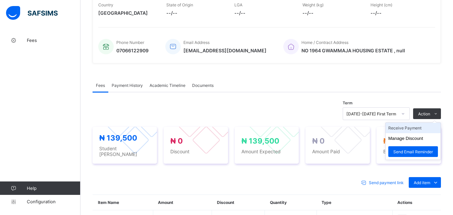
click at [418, 128] on li "Receive Payment" at bounding box center [413, 128] width 55 height 10
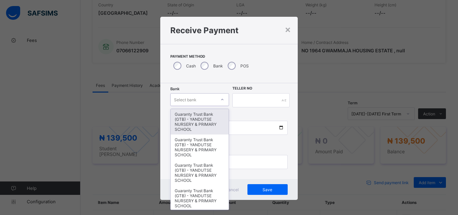
click at [214, 98] on div "Select bank" at bounding box center [193, 99] width 45 height 9
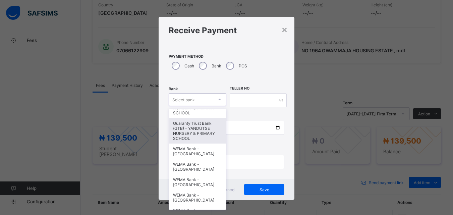
scroll to position [201, 0]
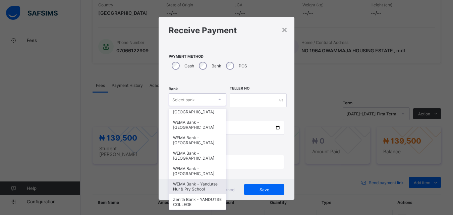
click at [201, 194] on div "WEMA Bank - Yandutse Nur & Pry School" at bounding box center [197, 186] width 57 height 15
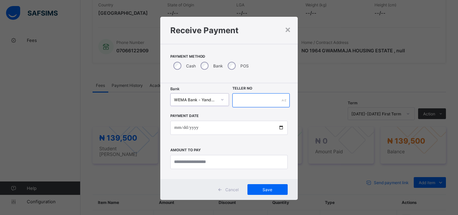
click at [246, 96] on input "text" at bounding box center [261, 100] width 57 height 14
type input "*"
type input "**********"
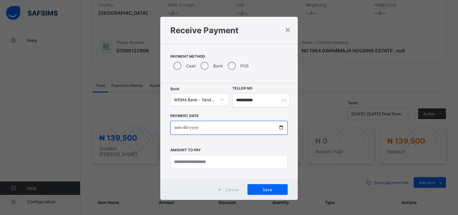
click at [279, 127] on input "date" at bounding box center [228, 128] width 117 height 14
type input "**********"
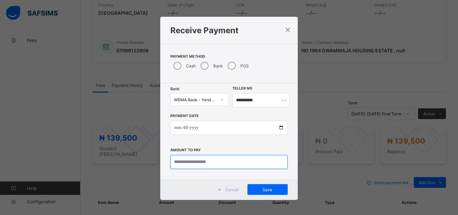
click at [200, 166] on input "currency" at bounding box center [228, 162] width 117 height 14
type input "*********"
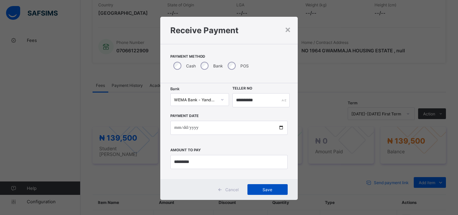
click at [267, 193] on div "Save" at bounding box center [268, 189] width 40 height 11
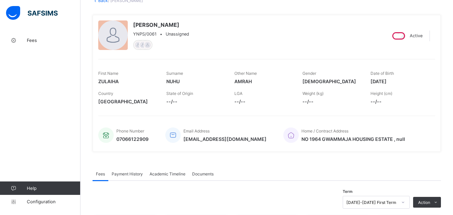
scroll to position [34, 0]
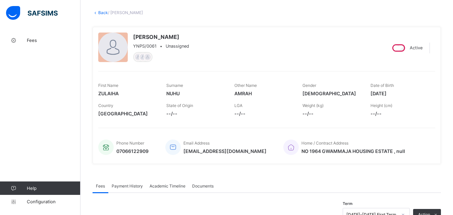
click at [99, 13] on link "Back" at bounding box center [103, 12] width 10 height 5
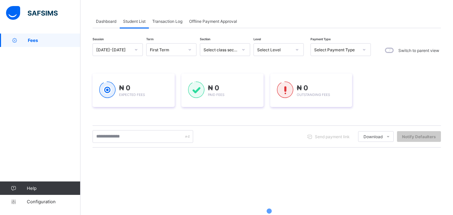
scroll to position [67, 0]
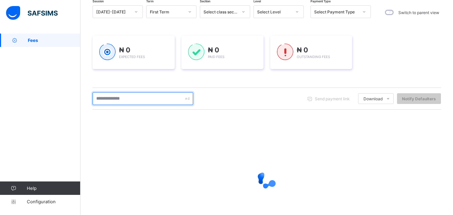
click at [133, 102] on input "text" at bounding box center [143, 98] width 101 height 13
type input "*****"
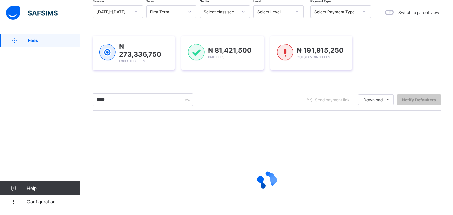
click at [265, 11] on div "Select Level" at bounding box center [274, 11] width 34 height 5
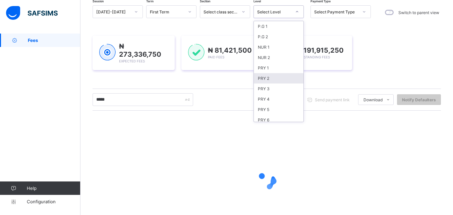
click at [262, 80] on div "PRY 2" at bounding box center [279, 78] width 50 height 10
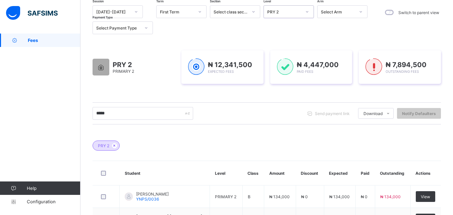
scroll to position [145, 0]
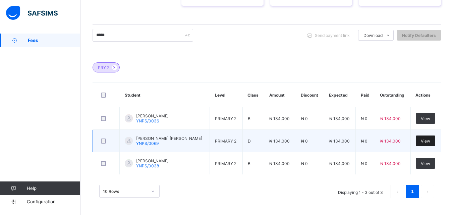
click at [431, 143] on span "View" at bounding box center [425, 141] width 9 height 5
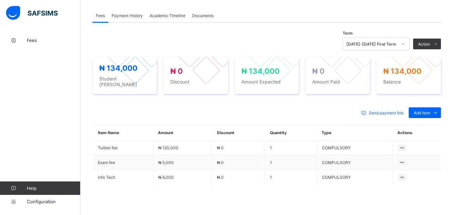
scroll to position [235, 0]
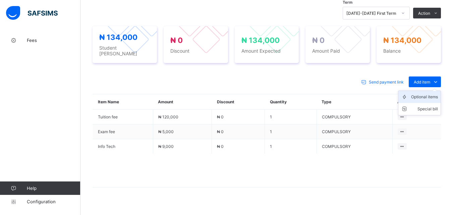
click at [429, 94] on div "Optional items" at bounding box center [424, 97] width 27 height 7
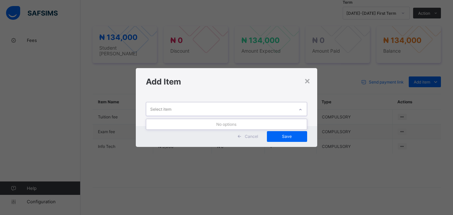
click at [300, 106] on div at bounding box center [300, 109] width 11 height 11
click at [308, 83] on div "×" at bounding box center [307, 80] width 6 height 11
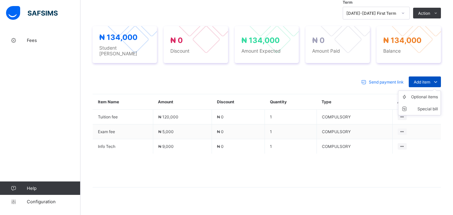
click at [423, 80] on span "Add item" at bounding box center [422, 82] width 16 height 5
click at [425, 94] on div "Optional items" at bounding box center [424, 97] width 27 height 7
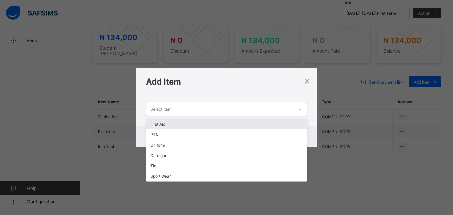
click at [304, 105] on div at bounding box center [300, 109] width 11 height 11
click at [298, 123] on div "First Aid" at bounding box center [226, 124] width 160 height 10
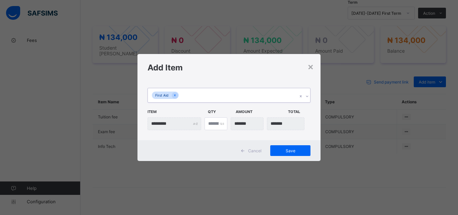
click at [306, 95] on icon at bounding box center [307, 96] width 4 height 7
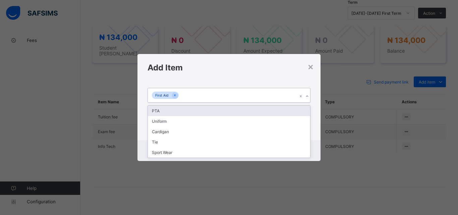
click at [304, 114] on div "PTA" at bounding box center [229, 111] width 162 height 10
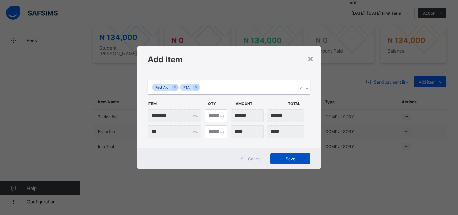
click at [287, 161] on span "Save" at bounding box center [291, 158] width 30 height 5
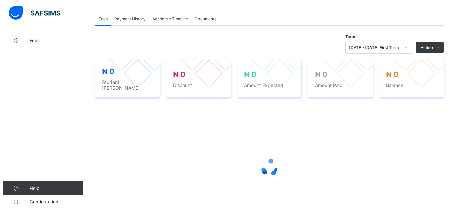
scroll to position [201, 0]
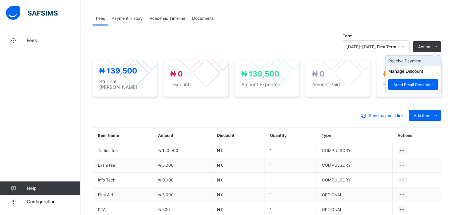
click at [420, 63] on li "Receive Payment" at bounding box center [413, 61] width 55 height 10
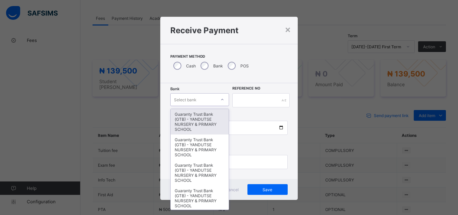
click at [192, 101] on div "Select bank" at bounding box center [185, 99] width 22 height 13
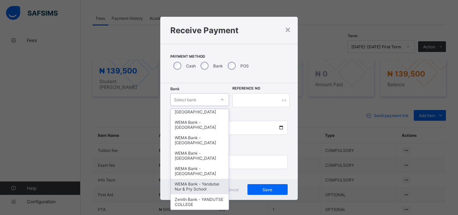
click at [190, 187] on div "WEMA Bank - Yandutse Nur & Pry School" at bounding box center [200, 186] width 58 height 15
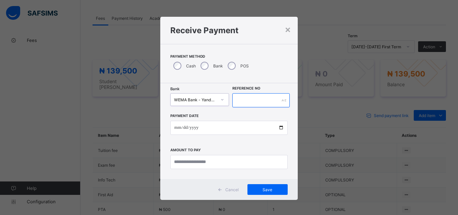
click at [253, 105] on input "text" at bounding box center [261, 100] width 57 height 14
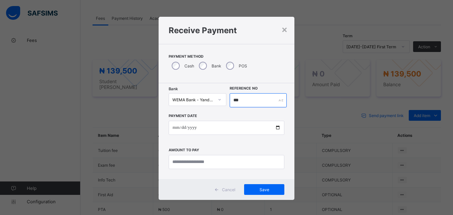
type input "***"
click at [279, 127] on input "date" at bounding box center [227, 128] width 116 height 14
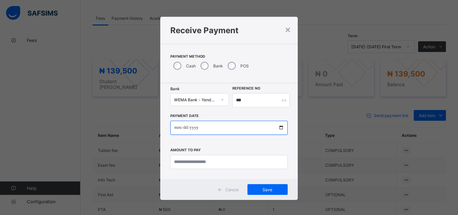
type input "**********"
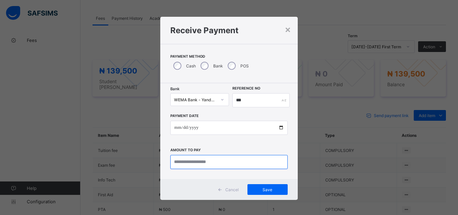
click at [186, 165] on input "currency" at bounding box center [228, 162] width 117 height 14
type input "*********"
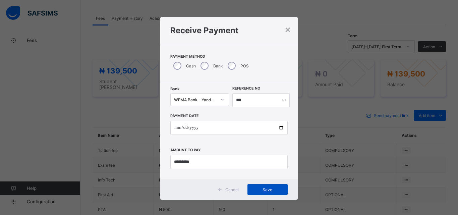
click at [259, 190] on span "Save" at bounding box center [268, 189] width 30 height 5
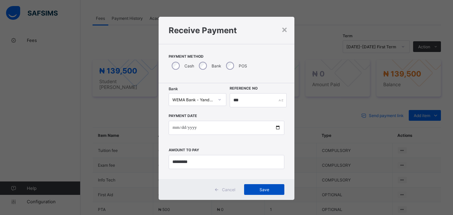
click at [259, 189] on span "Save" at bounding box center [264, 189] width 30 height 5
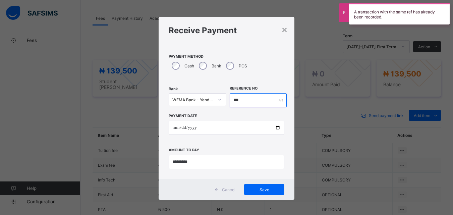
click at [249, 102] on input "***" at bounding box center [258, 100] width 57 height 14
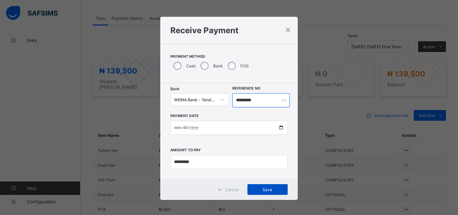
type input "*********"
click at [261, 192] on span "Save" at bounding box center [268, 189] width 30 height 5
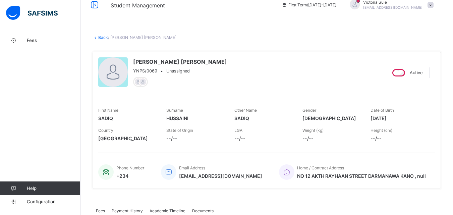
scroll to position [0, 0]
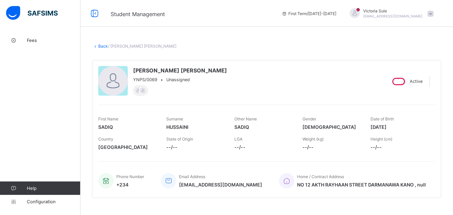
click at [102, 46] on link "Back" at bounding box center [103, 46] width 10 height 5
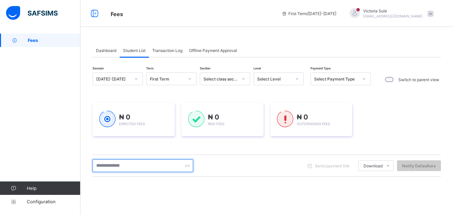
click at [130, 168] on input "text" at bounding box center [143, 165] width 101 height 13
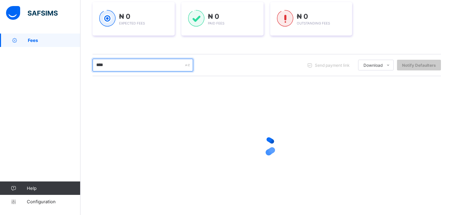
type input "****"
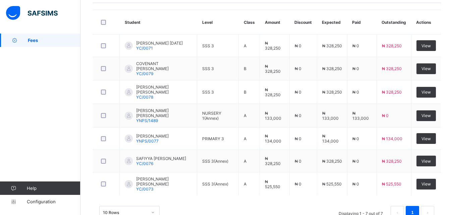
scroll to position [192, 0]
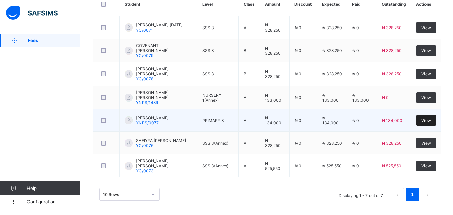
click at [428, 119] on span "View" at bounding box center [426, 120] width 9 height 5
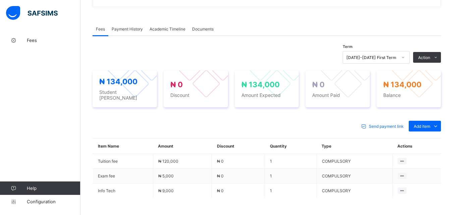
scroll to position [226, 0]
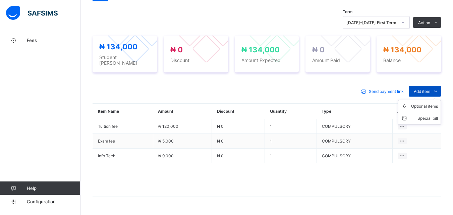
click at [431, 89] on span "Add item" at bounding box center [422, 91] width 16 height 5
click at [431, 103] on div "Optional items" at bounding box center [424, 106] width 27 height 7
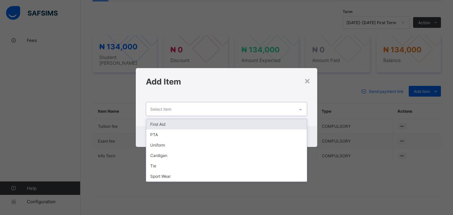
click at [301, 105] on div at bounding box center [300, 109] width 11 height 11
click at [294, 122] on div "First Aid" at bounding box center [226, 124] width 160 height 10
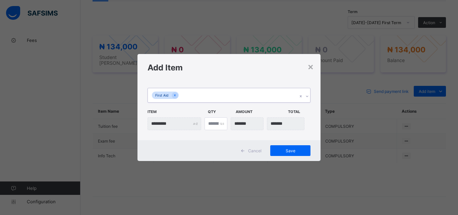
click at [305, 96] on icon at bounding box center [307, 96] width 4 height 7
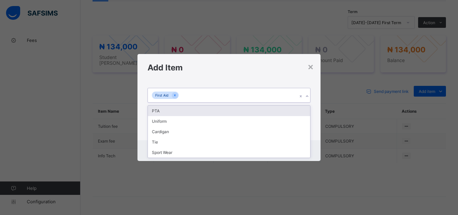
click at [301, 110] on div "PTA" at bounding box center [229, 111] width 162 height 10
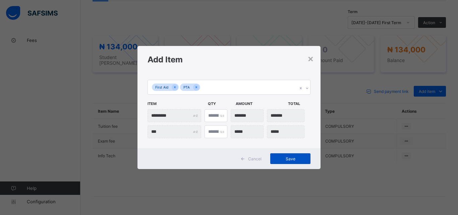
click at [286, 160] on span "Save" at bounding box center [291, 158] width 30 height 5
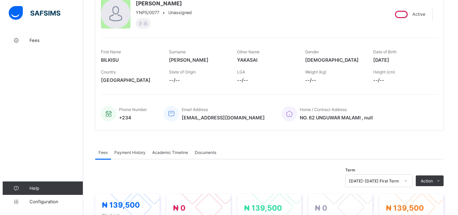
scroll to position [168, 0]
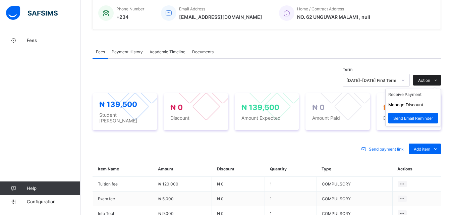
click at [429, 79] on span "Action" at bounding box center [424, 80] width 12 height 5
click at [421, 95] on li "Receive Payment" at bounding box center [413, 94] width 55 height 10
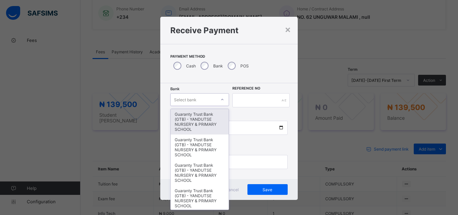
click at [211, 97] on div "Select bank" at bounding box center [193, 99] width 45 height 9
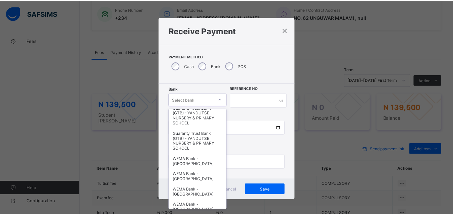
scroll to position [134, 0]
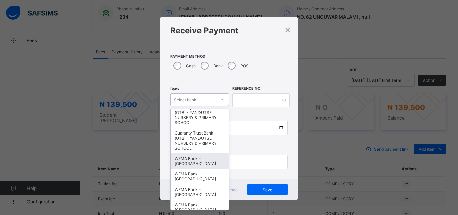
click at [197, 163] on div "WEMA Bank - [GEOGRAPHIC_DATA]" at bounding box center [200, 160] width 58 height 15
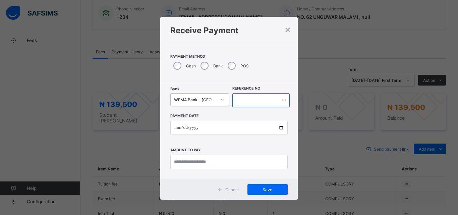
click at [247, 100] on input "text" at bounding box center [261, 100] width 57 height 14
type input "**********"
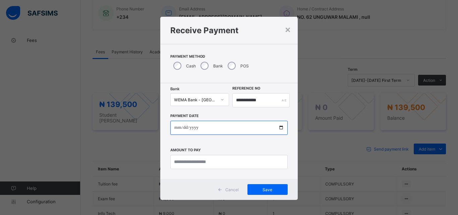
click at [282, 129] on input "date" at bounding box center [228, 128] width 117 height 14
type input "**********"
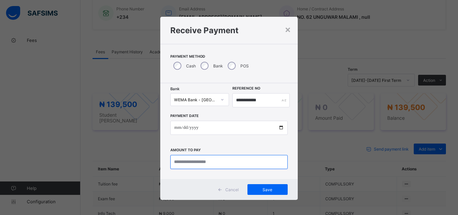
click at [192, 167] on input "currency" at bounding box center [228, 162] width 117 height 14
type input "*********"
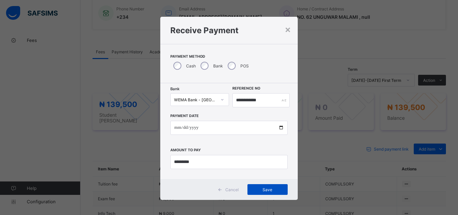
click at [259, 189] on span "Save" at bounding box center [268, 189] width 30 height 5
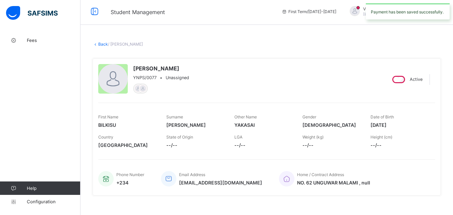
scroll to position [0, 0]
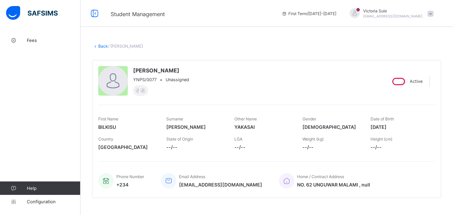
click at [102, 46] on link "Back" at bounding box center [103, 46] width 10 height 5
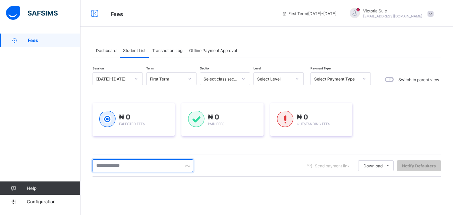
click at [128, 164] on input "text" at bounding box center [143, 165] width 101 height 13
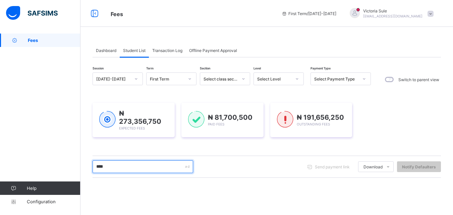
type input "****"
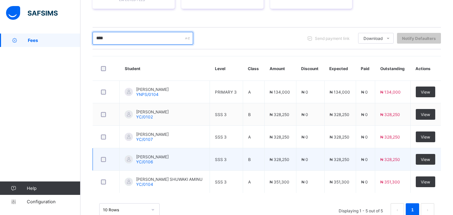
scroll to position [139, 0]
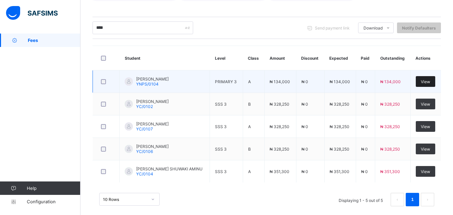
click at [431, 80] on span "View" at bounding box center [425, 81] width 9 height 5
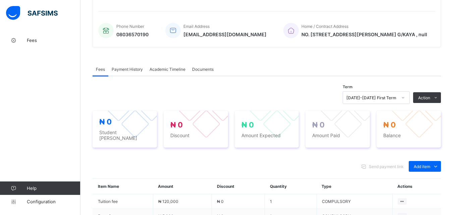
scroll to position [237, 0]
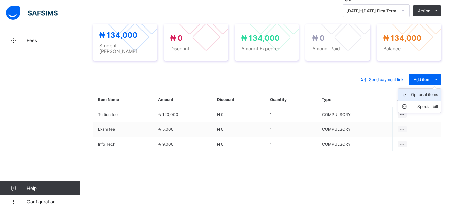
click at [434, 91] on div "Optional items" at bounding box center [424, 94] width 27 height 7
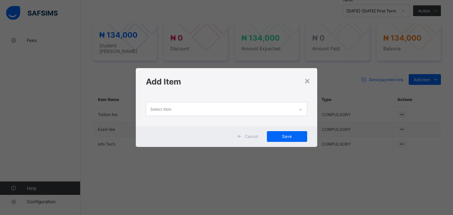
click at [301, 108] on icon at bounding box center [301, 109] width 4 height 7
click at [292, 118] on div "Select item" at bounding box center [226, 110] width 181 height 31
click at [302, 106] on div at bounding box center [300, 109] width 11 height 11
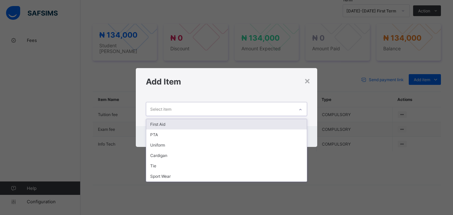
click at [294, 125] on div "First Aid" at bounding box center [226, 124] width 160 height 10
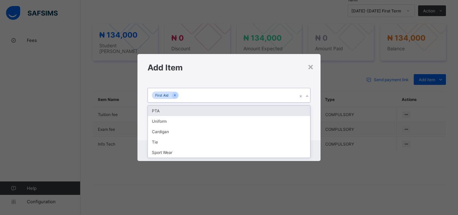
click at [304, 97] on div at bounding box center [307, 96] width 6 height 11
click at [299, 112] on div "PTA" at bounding box center [229, 111] width 162 height 10
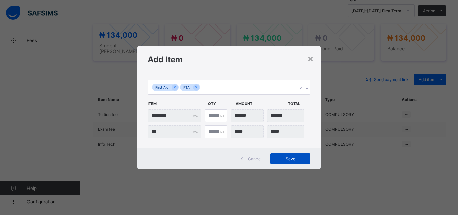
click at [286, 158] on span "Save" at bounding box center [291, 158] width 30 height 5
